Goal: Task Accomplishment & Management: Use online tool/utility

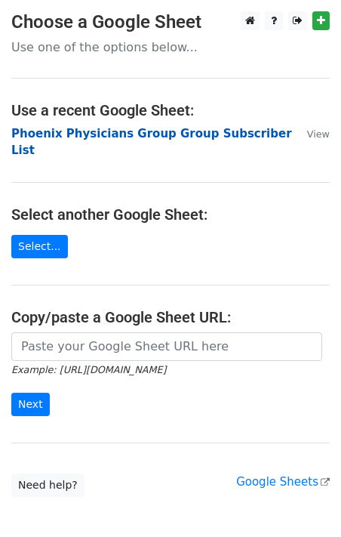
click at [242, 135] on strong "Phoenix Physicians Group Group Subscriber List" at bounding box center [151, 142] width 281 height 31
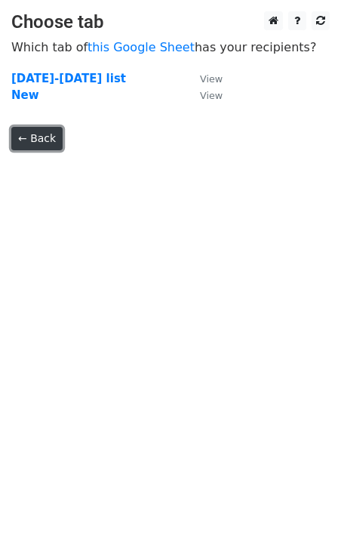
click at [28, 139] on link "← Back" at bounding box center [36, 138] width 51 height 23
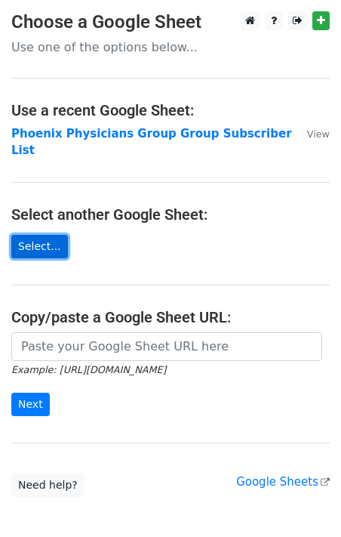
click at [40, 235] on link "Select..." at bounding box center [39, 246] width 57 height 23
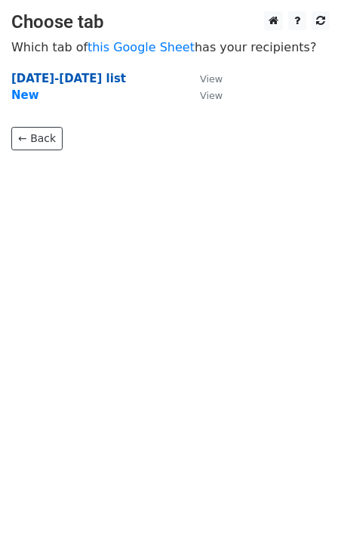
click at [49, 76] on strong "[DATE]-[DATE] list" at bounding box center [68, 79] width 115 height 14
click at [68, 75] on strong "2024-2025 list" at bounding box center [68, 79] width 115 height 14
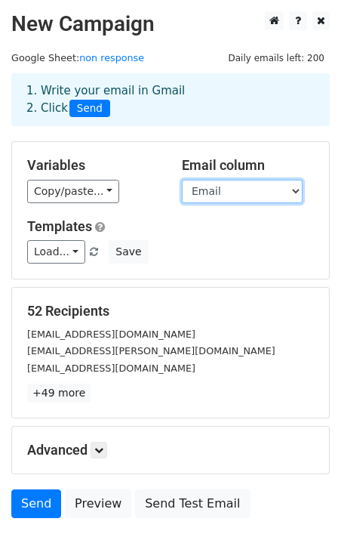
click at [294, 192] on select "Last Name First Name Email Subscription Type Status Date Reply Notes Filter Row…" at bounding box center [242, 191] width 121 height 23
click at [182, 180] on select "Last Name First Name Email Subscription Type Status Date Reply Notes Filter Row…" at bounding box center [242, 191] width 121 height 23
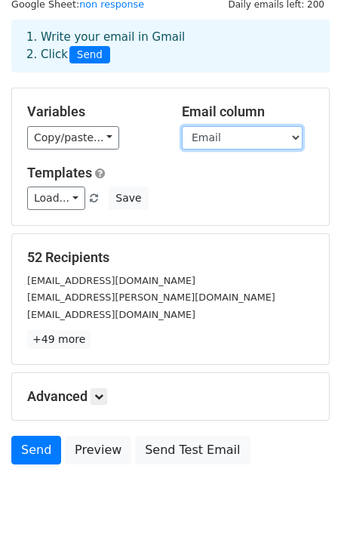
scroll to position [57, 0]
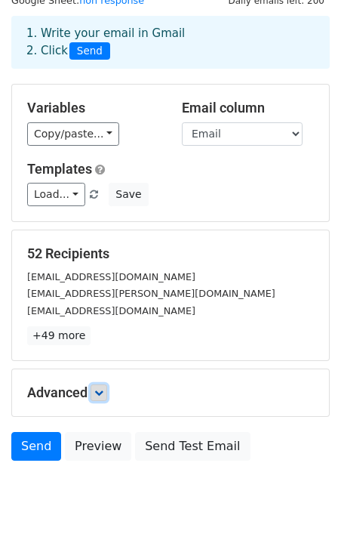
click at [103, 392] on icon at bounding box center [98, 392] width 9 height 9
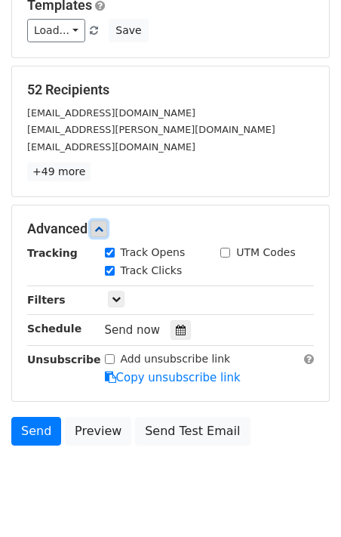
scroll to position [236, 0]
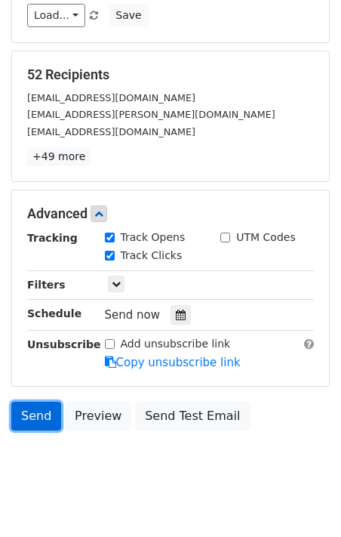
click at [36, 411] on link "Send" at bounding box center [36, 416] width 50 height 29
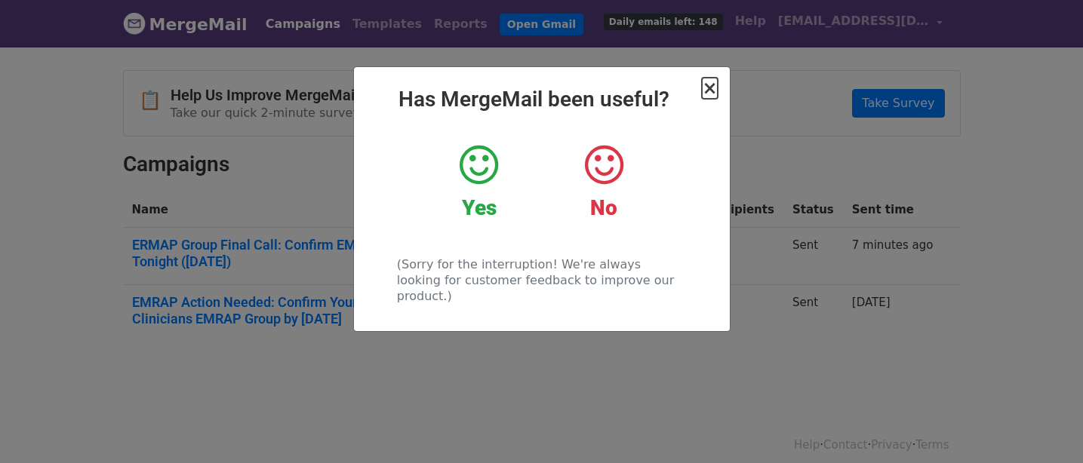
click at [713, 93] on span "×" at bounding box center [709, 88] width 15 height 21
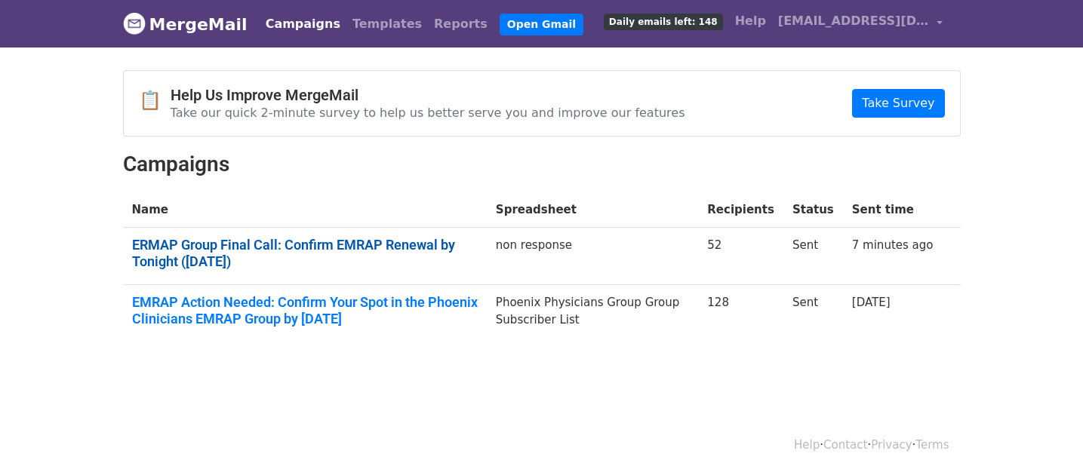
click at [452, 245] on link "ERMAP Group Final Call: Confirm EMRAP Renewal by Tonight ([DATE])" at bounding box center [305, 253] width 346 height 32
